Goal: Transaction & Acquisition: Download file/media

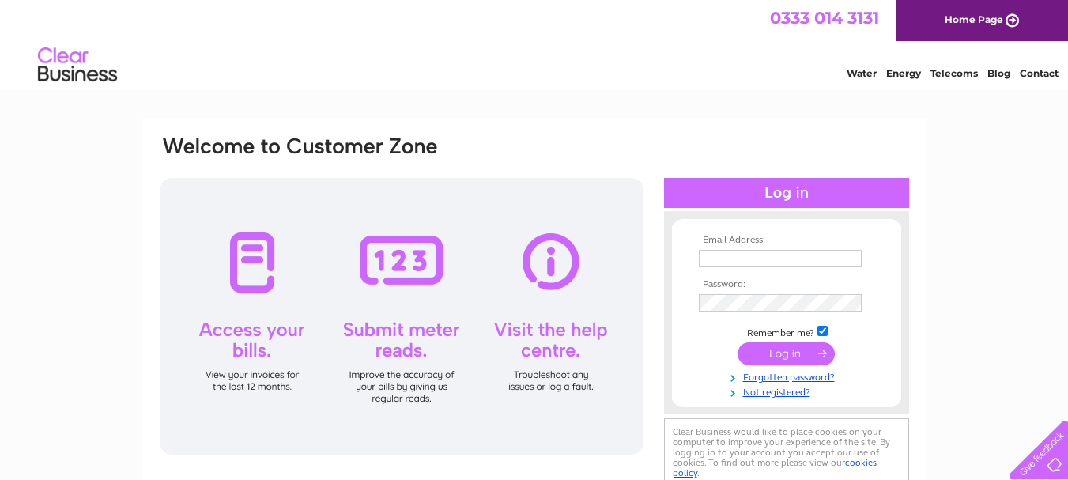
type input "[EMAIL_ADDRESS][DOMAIN_NAME]"
click at [799, 352] on input "submit" at bounding box center [786, 353] width 97 height 22
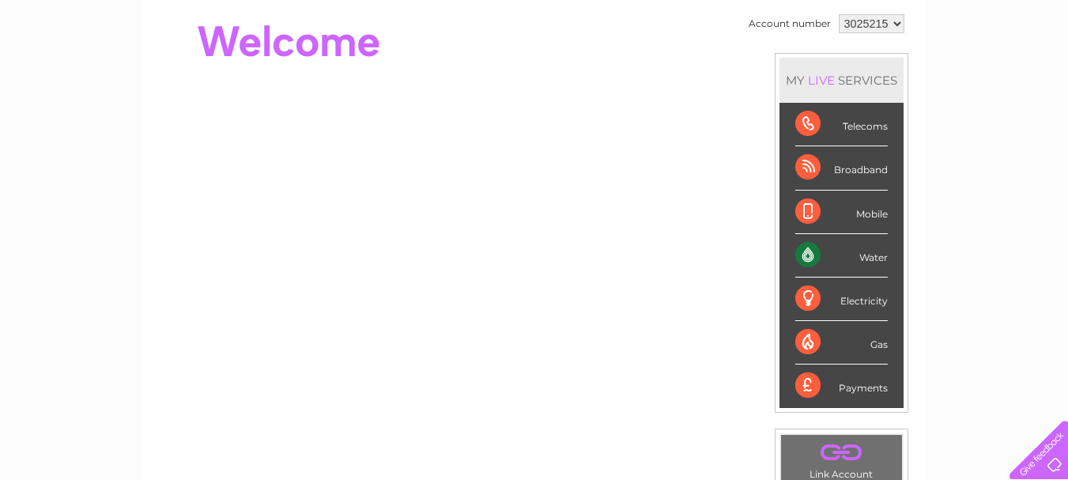
scroll to position [158, 0]
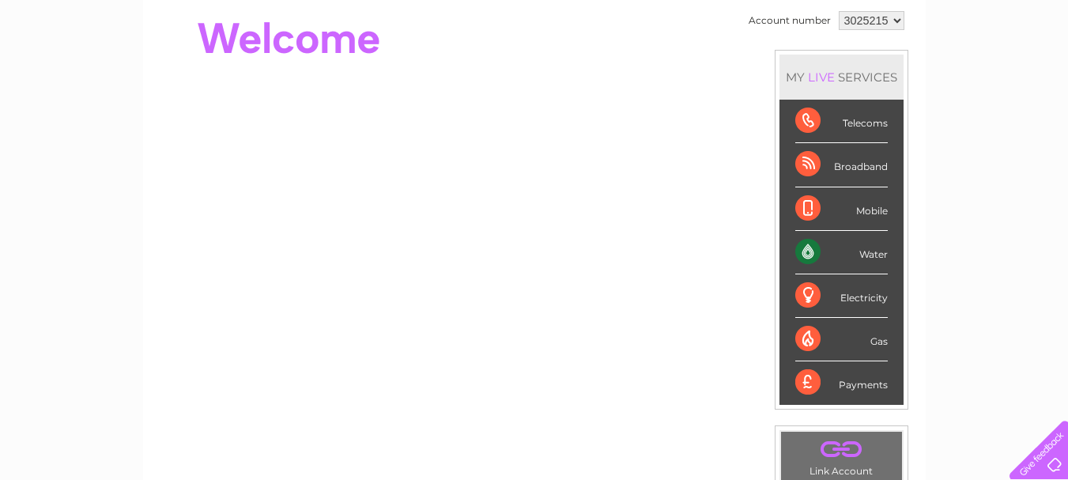
click at [808, 251] on div "Water" at bounding box center [841, 252] width 93 height 43
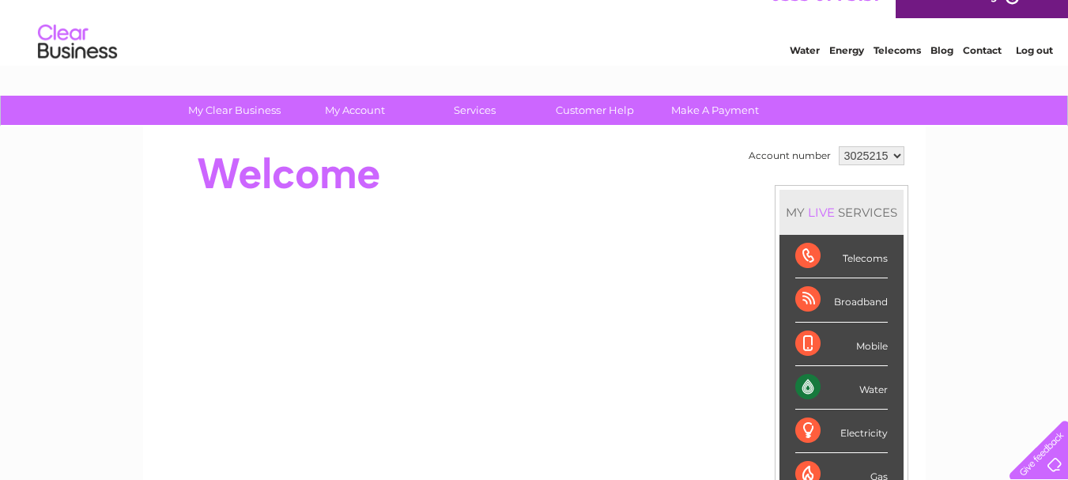
scroll to position [0, 0]
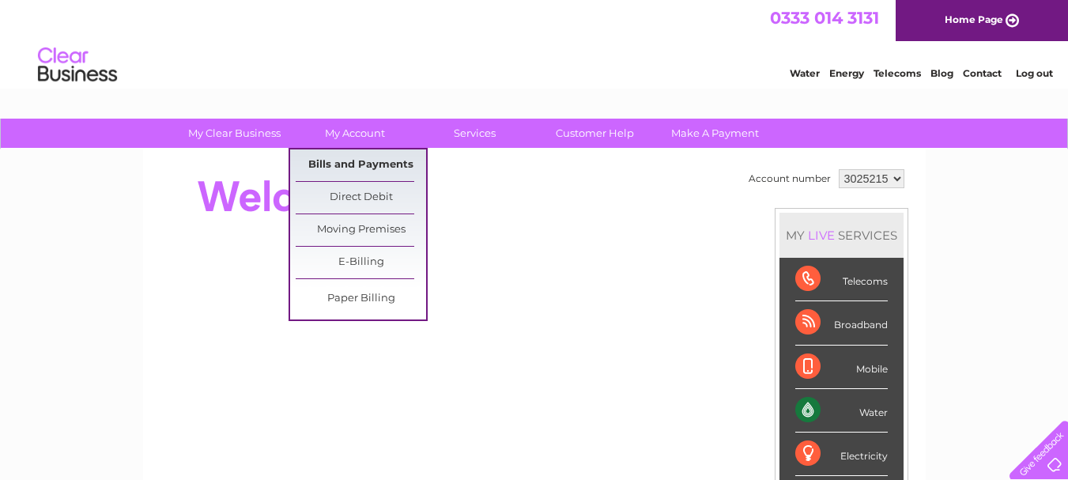
click at [368, 159] on link "Bills and Payments" at bounding box center [361, 165] width 130 height 32
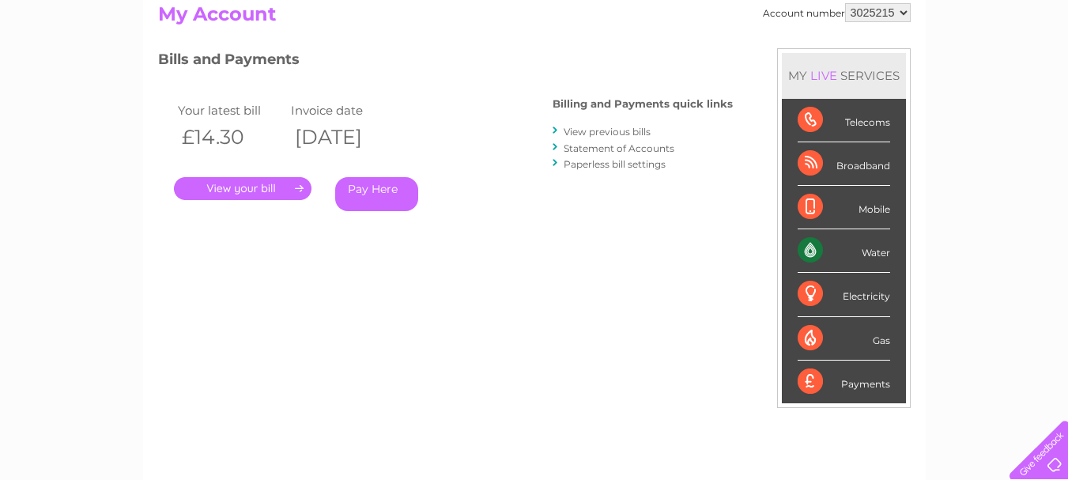
scroll to position [237, 0]
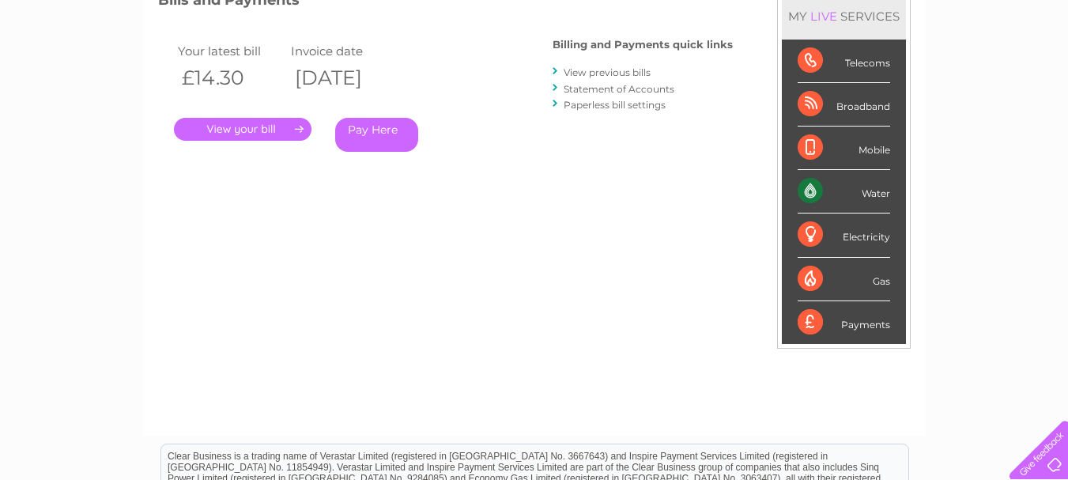
click at [242, 129] on link "." at bounding box center [243, 129] width 138 height 23
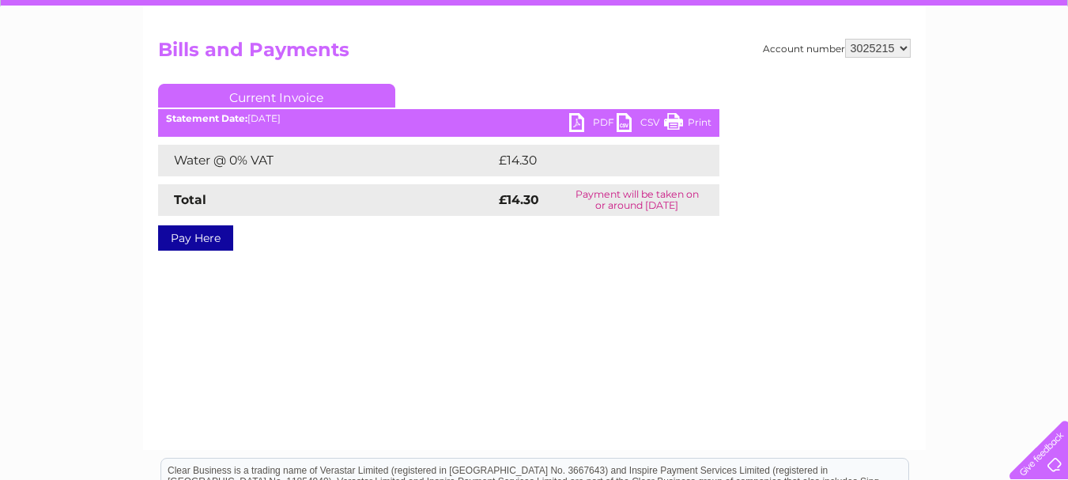
scroll to position [79, 0]
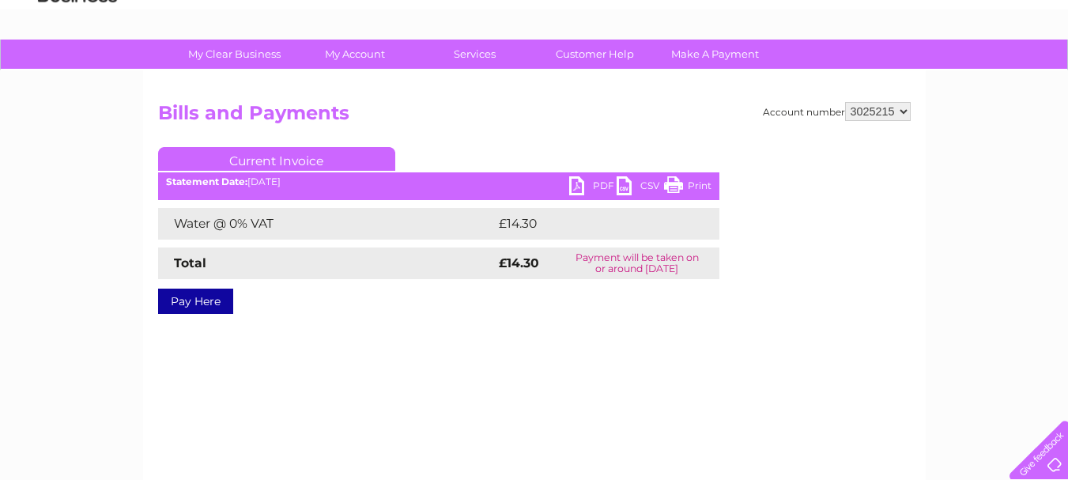
click at [602, 185] on link "PDF" at bounding box center [592, 187] width 47 height 23
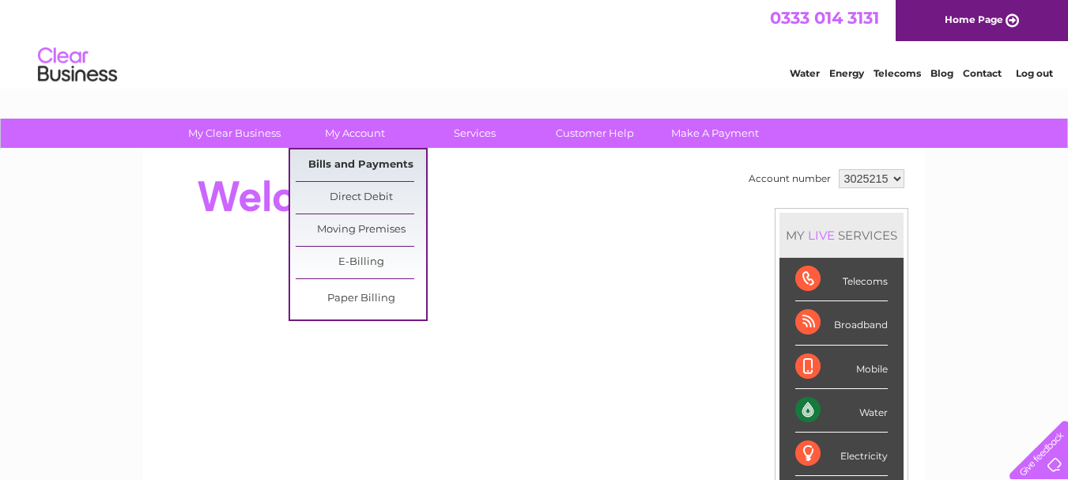
click at [351, 161] on link "Bills and Payments" at bounding box center [361, 165] width 130 height 32
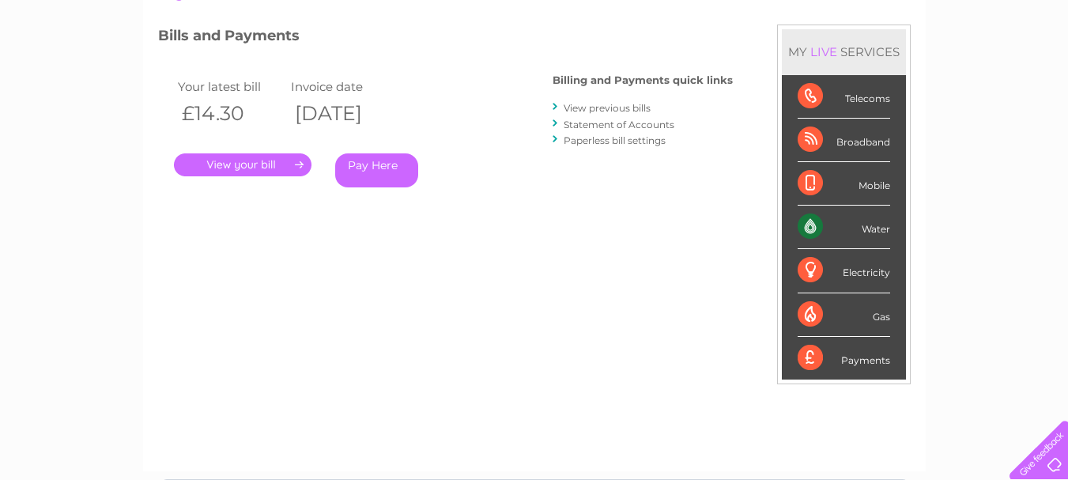
scroll to position [237, 0]
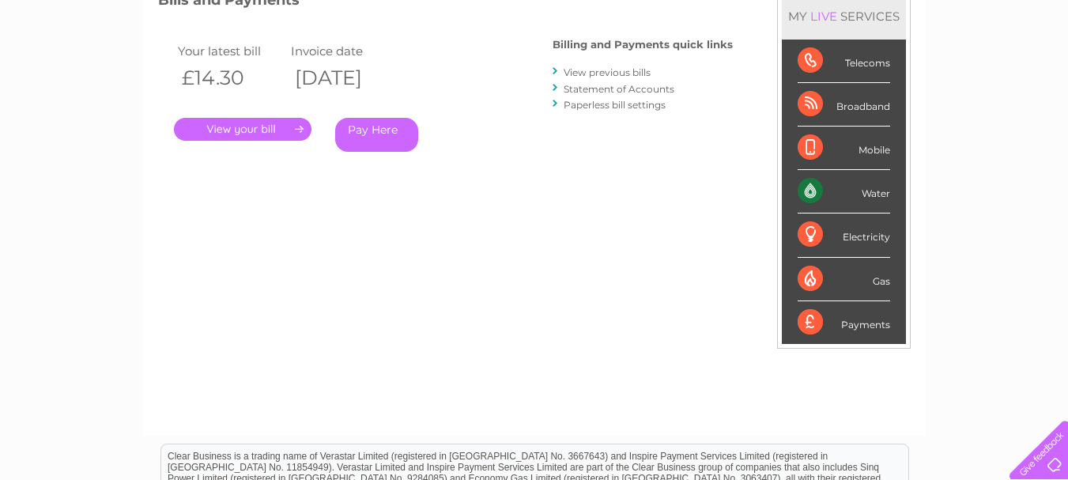
click at [610, 92] on link "Statement of Accounts" at bounding box center [619, 89] width 111 height 12
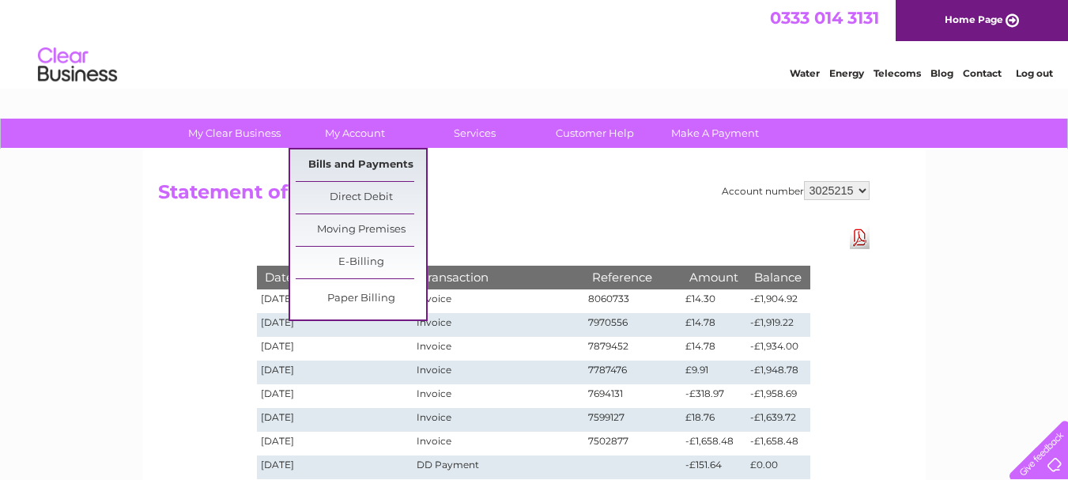
click at [331, 165] on link "Bills and Payments" at bounding box center [361, 165] width 130 height 32
click at [331, 302] on link "Paper Billing" at bounding box center [361, 299] width 130 height 32
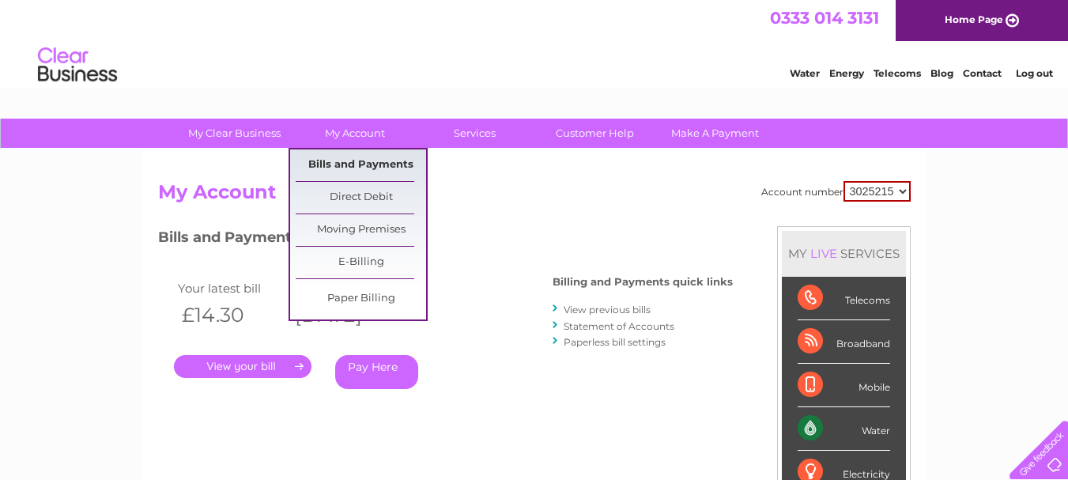
click at [372, 161] on link "Bills and Payments" at bounding box center [361, 165] width 130 height 32
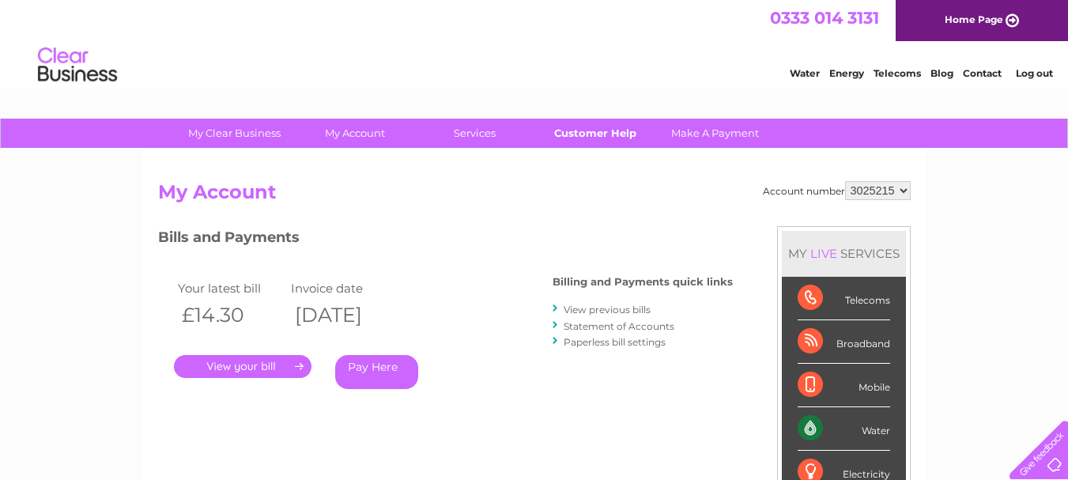
click at [595, 139] on link "Customer Help" at bounding box center [595, 133] width 130 height 29
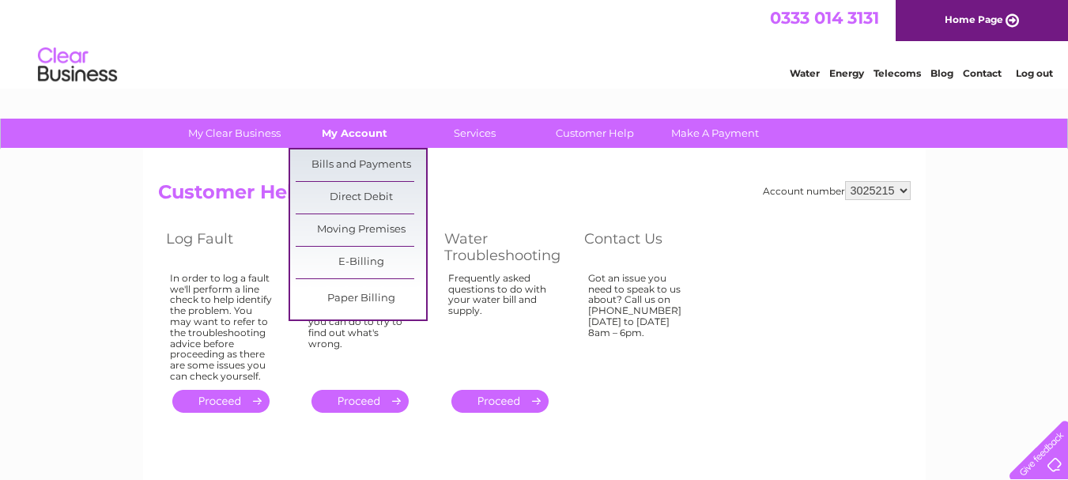
click at [353, 134] on link "My Account" at bounding box center [354, 133] width 130 height 29
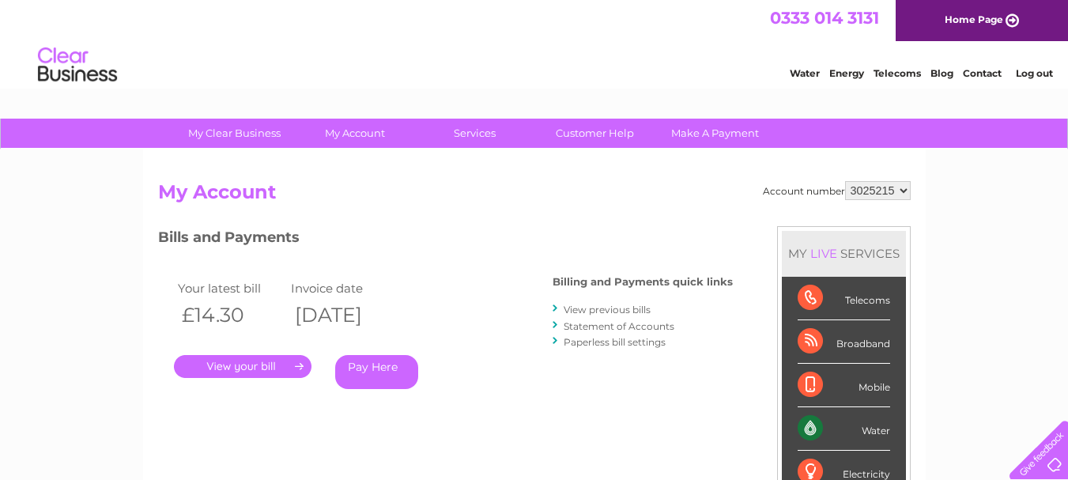
click at [611, 328] on link "Statement of Accounts" at bounding box center [619, 326] width 111 height 12
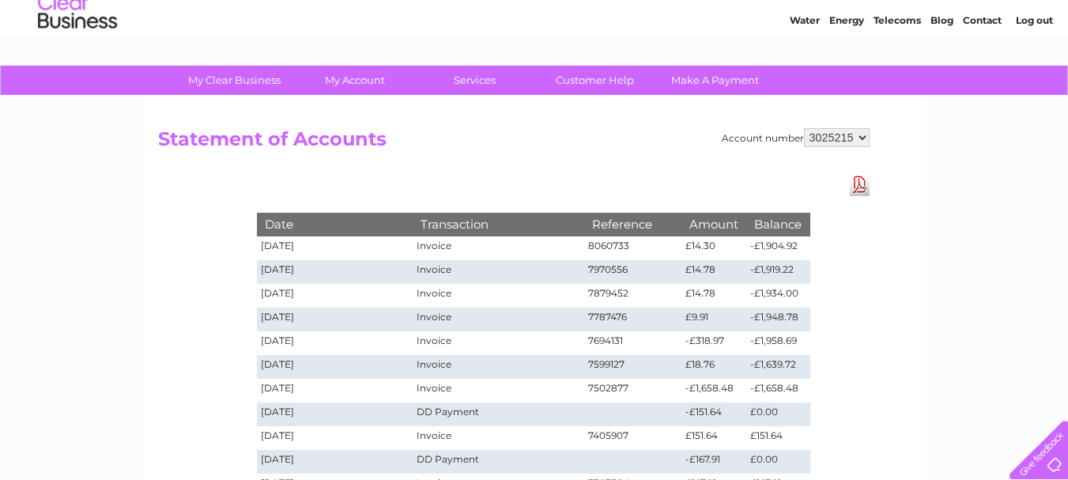
scroll to position [79, 0]
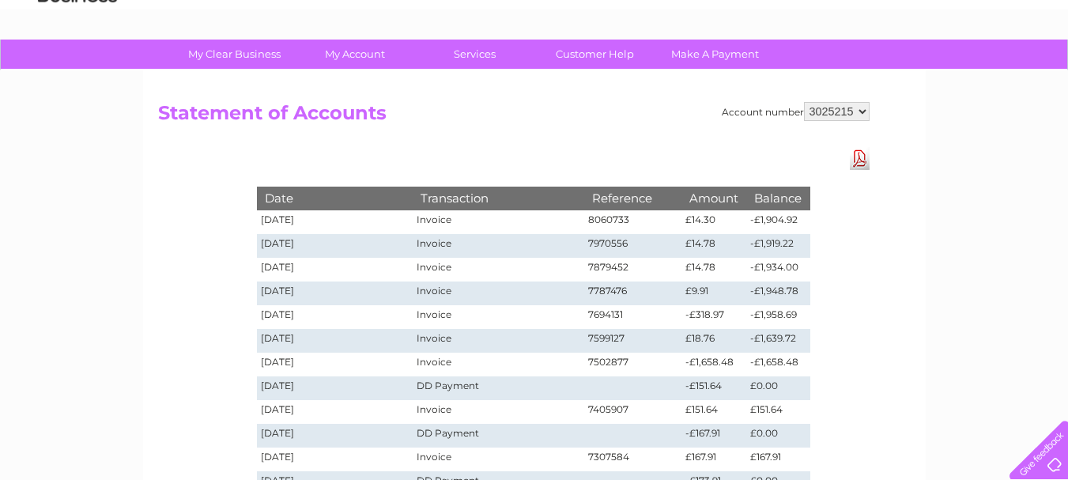
click at [861, 203] on div "Account number 3025215 Statement of Accounts Download Pdf Date Transaction Refe…" at bounding box center [534, 365] width 783 height 591
drag, startPoint x: 316, startPoint y: 217, endPoint x: 243, endPoint y: 221, distance: 73.6
click at [243, 221] on div "Date Transaction Reference Amount Balance 02/09/2025 Invoice 8060733 £14.30 -£1…" at bounding box center [533, 395] width 633 height 497
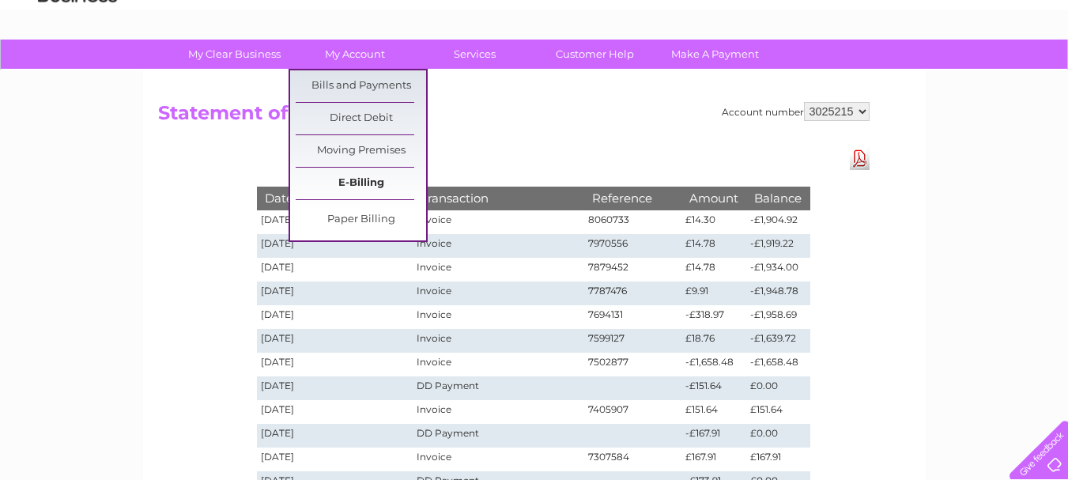
click at [369, 177] on link "E-Billing" at bounding box center [361, 184] width 130 height 32
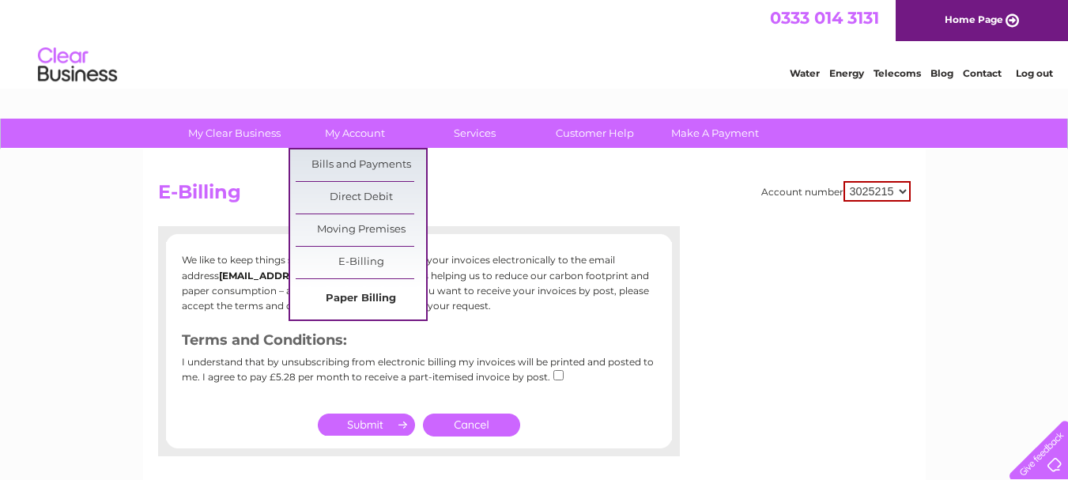
click at [370, 293] on link "Paper Billing" at bounding box center [361, 299] width 130 height 32
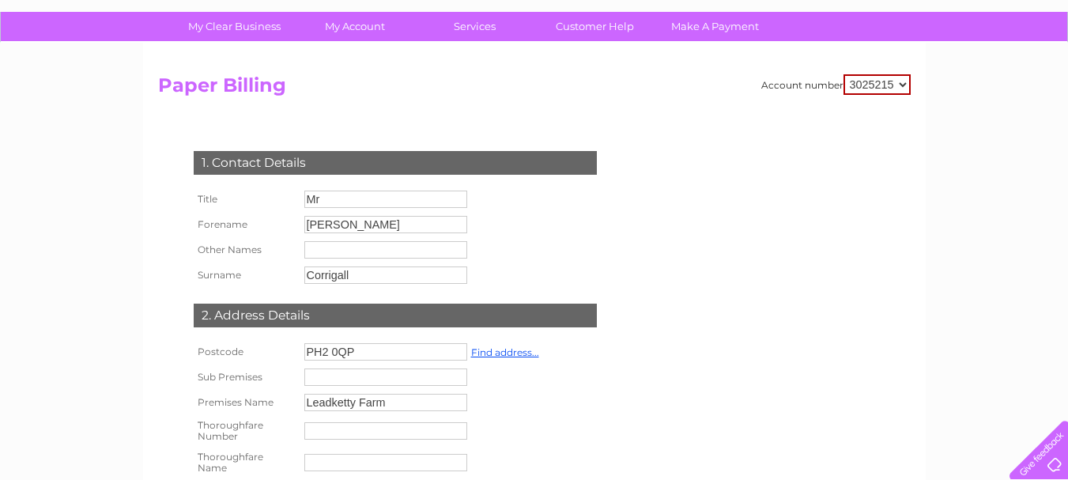
scroll to position [79, 0]
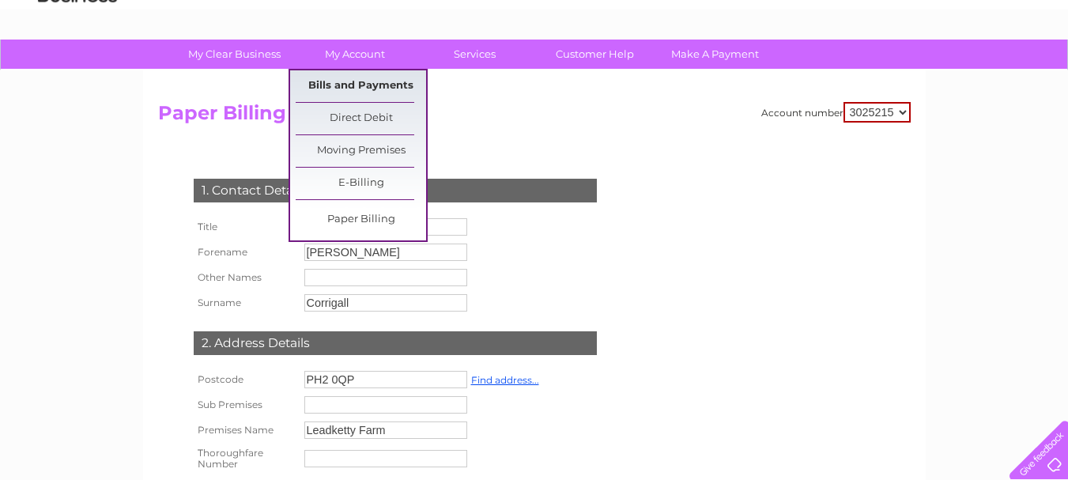
click at [323, 83] on link "Bills and Payments" at bounding box center [361, 86] width 130 height 32
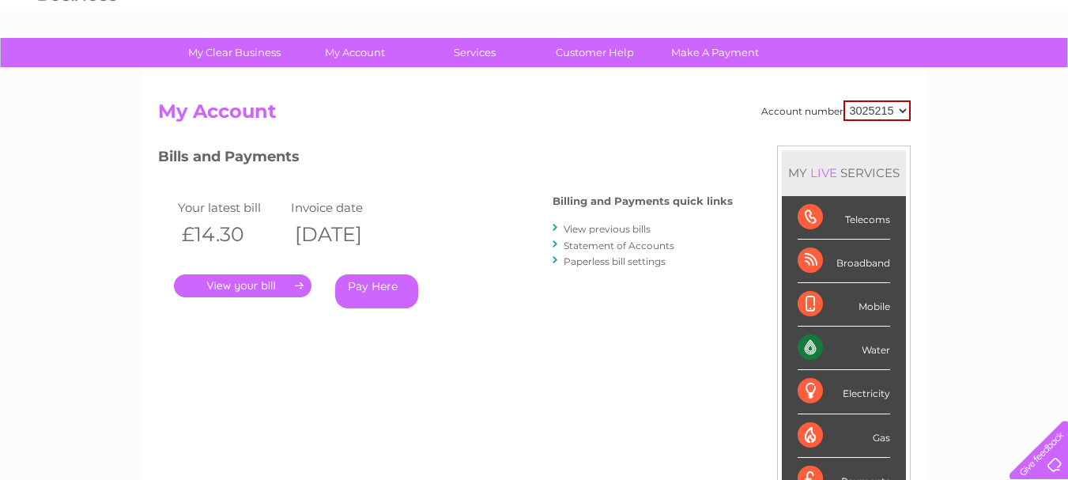
scroll to position [79, 0]
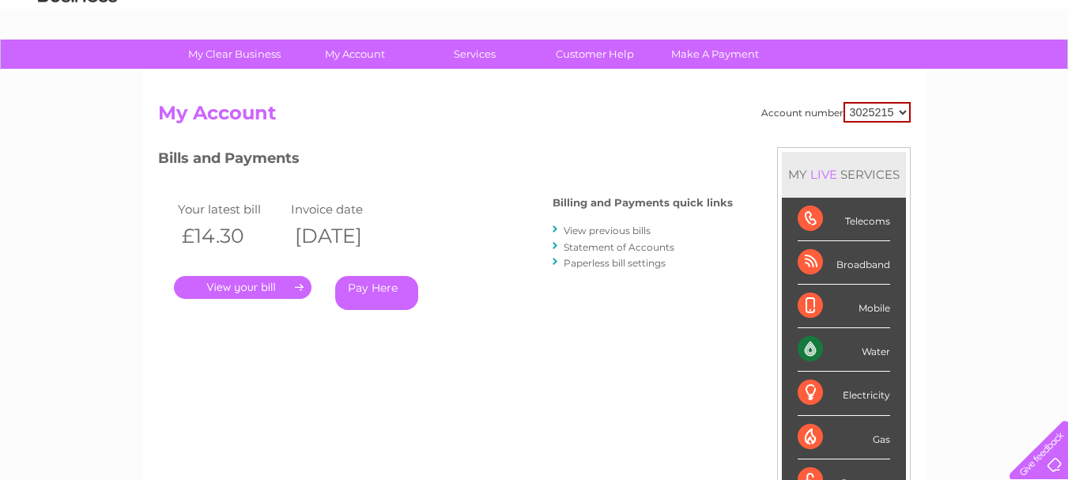
click at [271, 285] on link "." at bounding box center [243, 287] width 138 height 23
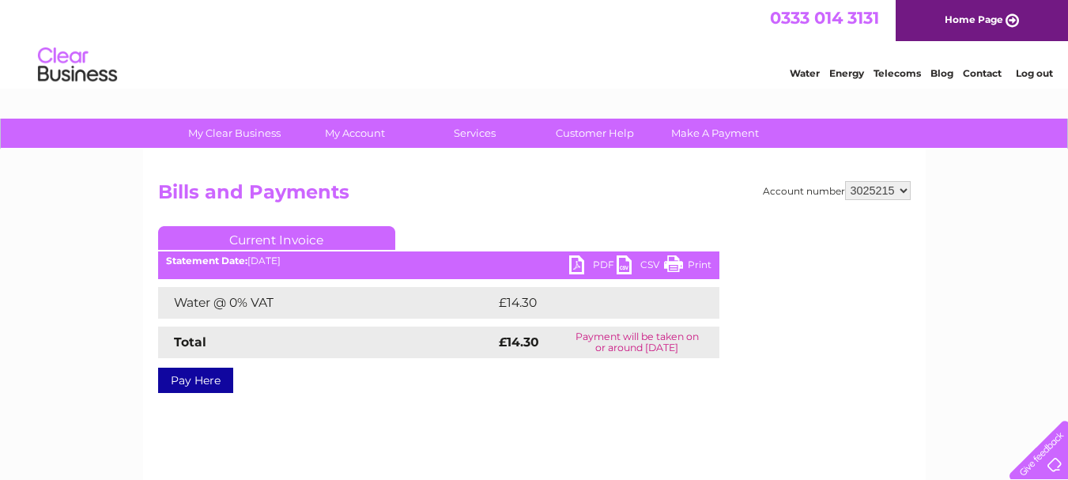
click at [649, 266] on link "CSV" at bounding box center [640, 266] width 47 height 23
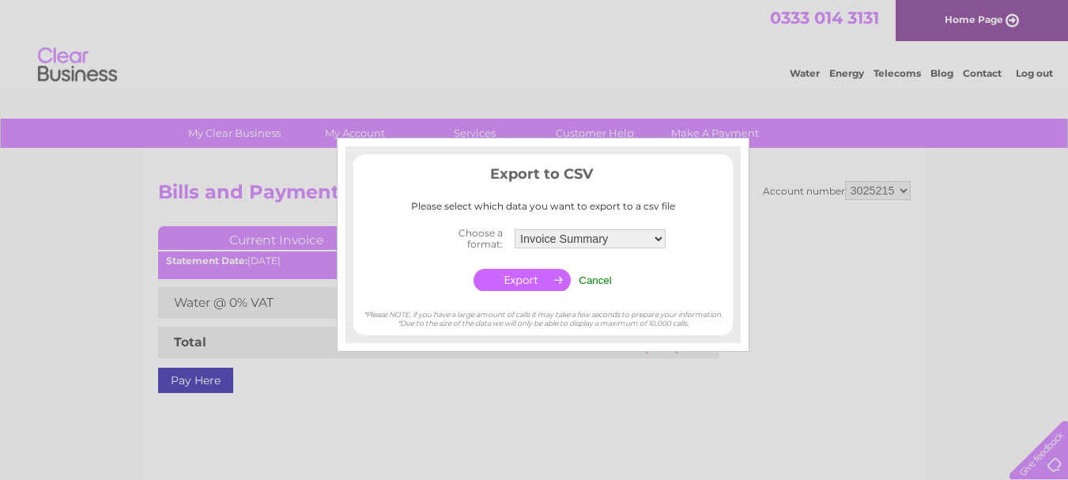
click at [526, 278] on input "button" at bounding box center [522, 280] width 97 height 22
